Goal: Ask a question

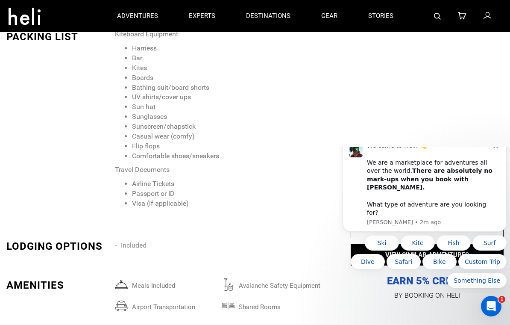
scroll to position [960, 0]
click at [423, 244] on button "Kite" at bounding box center [418, 242] width 34 height 15
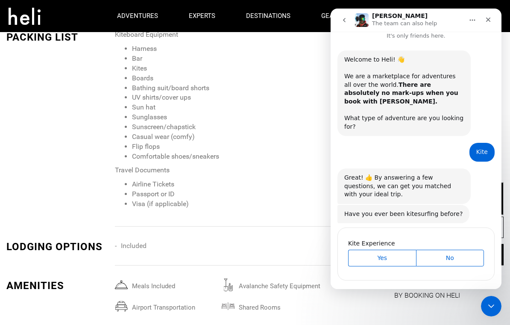
scroll to position [10, 0]
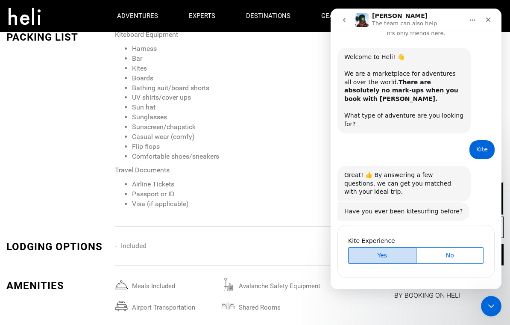
click at [388, 251] on span "Yes" at bounding box center [382, 255] width 66 height 9
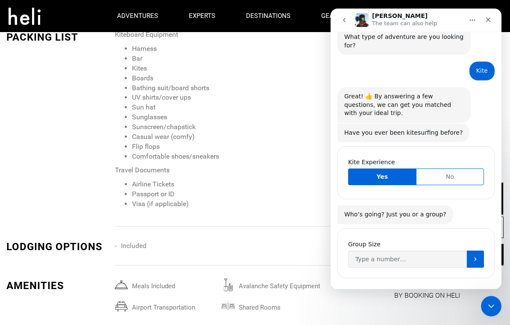
scroll to position [88, 0]
click at [384, 250] on input "Group Size" at bounding box center [407, 258] width 119 height 17
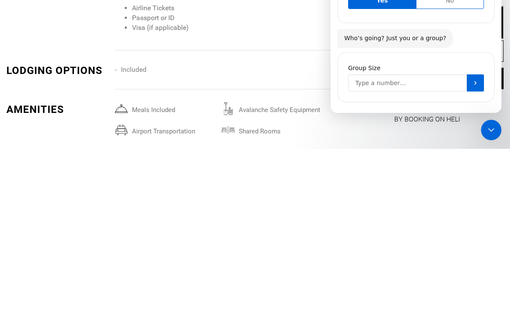
type input "1"
click at [479, 74] on button "Submit" at bounding box center [475, 82] width 17 height 17
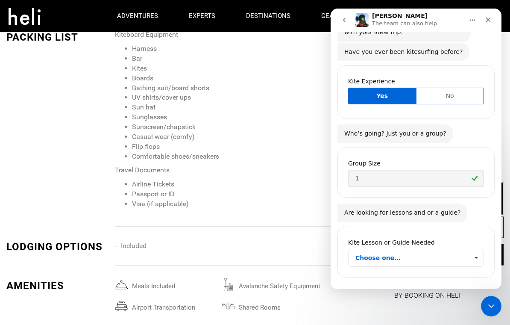
scroll to position [168, 0]
click at [429, 249] on span "Choose one…" at bounding box center [411, 257] width 113 height 17
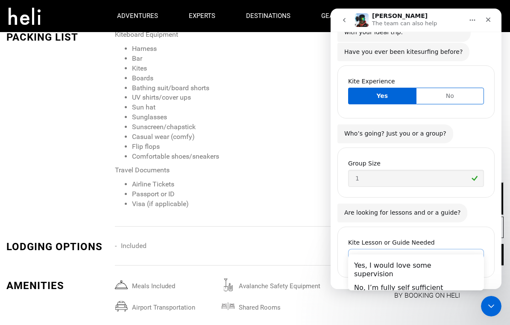
click at [428, 282] on div "No, I’m fully self sufficient" at bounding box center [416, 288] width 136 height 14
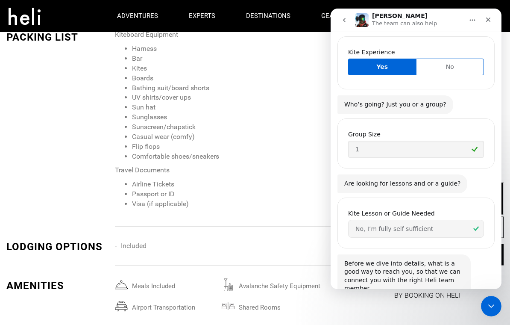
scroll to position [263, 0]
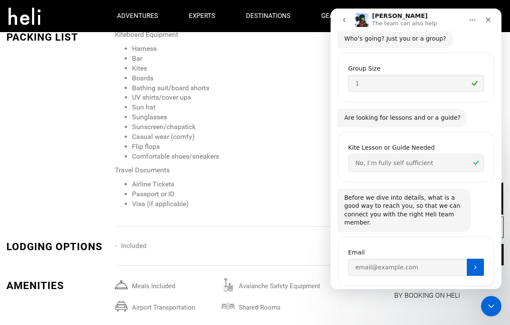
click at [488, 18] on icon "Close" at bounding box center [488, 19] width 7 height 7
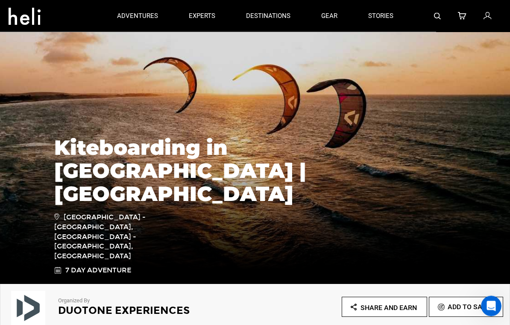
scroll to position [0, 0]
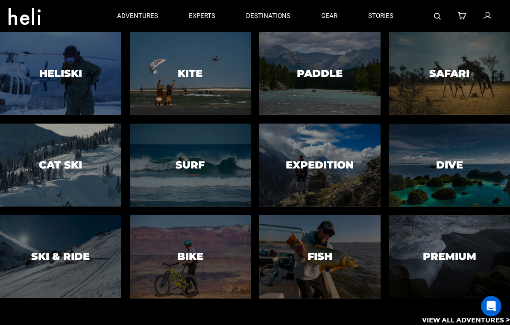
click at [179, 84] on div at bounding box center [190, 73] width 123 height 85
